Goal: Find specific page/section

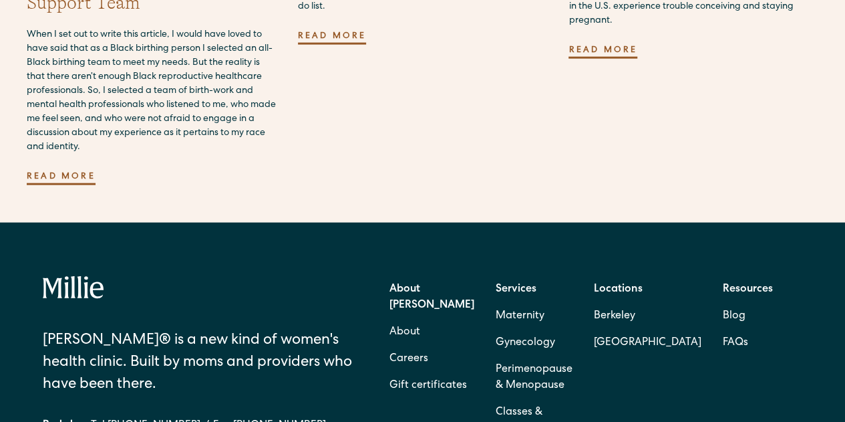
scroll to position [4050, 0]
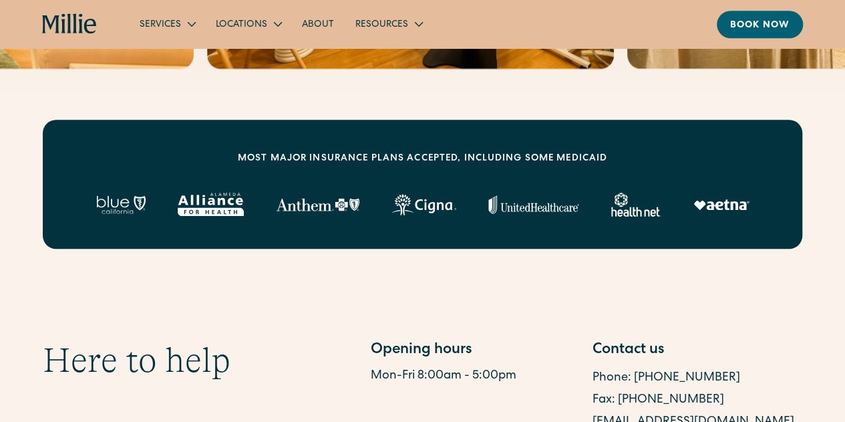
scroll to position [468, 0]
